Goal: Task Accomplishment & Management: Use online tool/utility

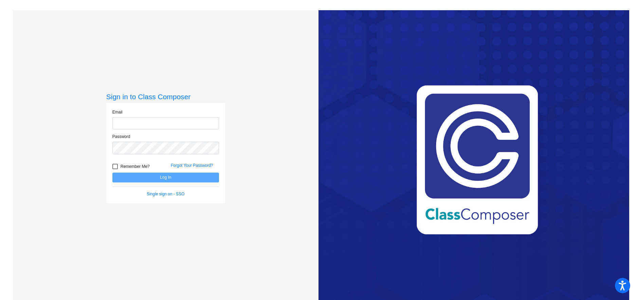
type input "[EMAIL_ADDRESS][DOMAIN_NAME]"
click at [178, 122] on input "kmark@blainesd.org" at bounding box center [165, 123] width 107 height 13
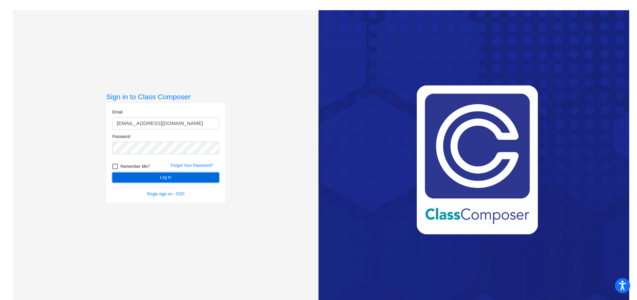
click at [137, 178] on button "Log In" at bounding box center [165, 178] width 107 height 10
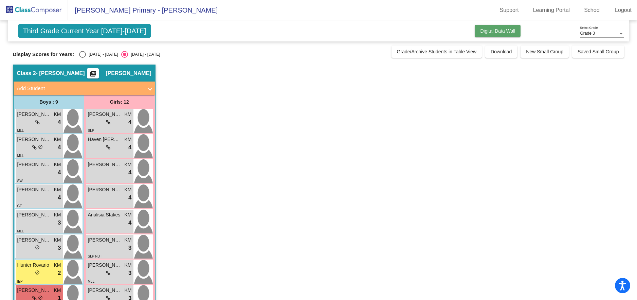
click at [506, 35] on button "Digital Data Wall" at bounding box center [498, 31] width 46 height 12
